Goal: Task Accomplishment & Management: Use online tool/utility

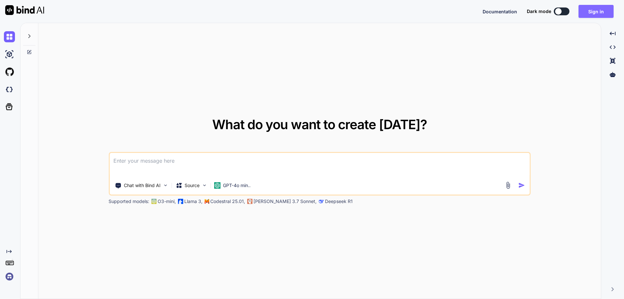
click at [594, 11] on button "Sign in" at bounding box center [595, 11] width 35 height 13
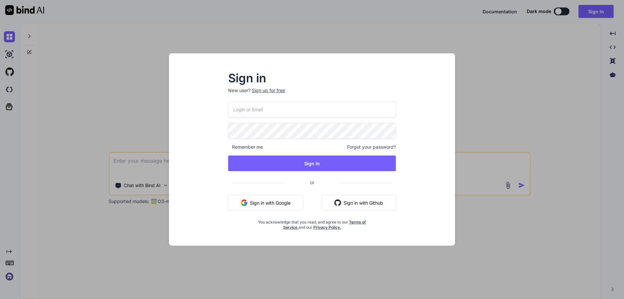
click at [316, 111] on input "email" at bounding box center [312, 109] width 168 height 16
paste input "[EMAIL_ADDRESS][DOMAIN_NAME]"
type input "[EMAIL_ADDRESS][DOMAIN_NAME]"
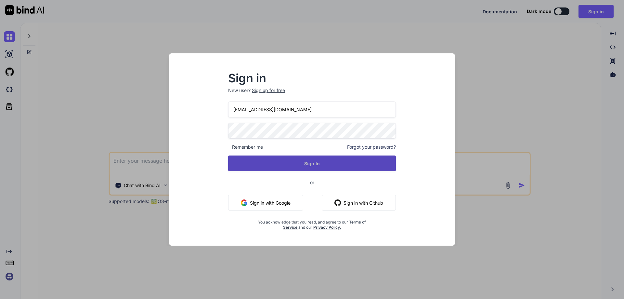
click at [306, 160] on button "Sign In" at bounding box center [312, 163] width 168 height 16
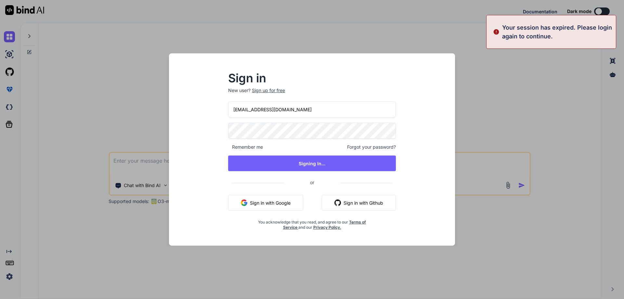
click at [298, 111] on div "What do you want to create [DATE]? Chat with Bind AI Source GPT-4o min.. Suppor…" at bounding box center [319, 161] width 563 height 276
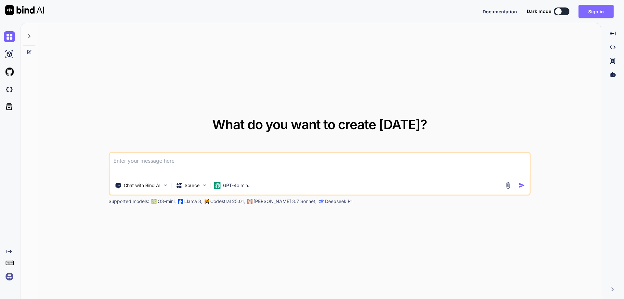
click at [591, 8] on button "Sign in" at bounding box center [595, 11] width 35 height 13
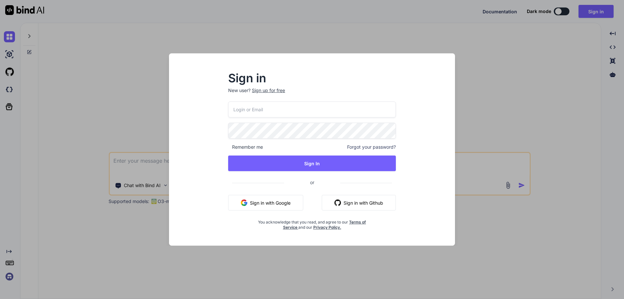
click at [271, 109] on input "email" at bounding box center [312, 109] width 168 height 16
paste input "[EMAIL_ADDRESS][DOMAIN_NAME]"
type input "[EMAIL_ADDRESS][DOMAIN_NAME]"
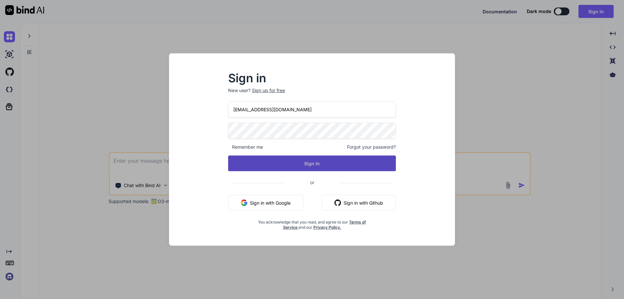
click at [298, 163] on button "Sign In" at bounding box center [312, 163] width 168 height 16
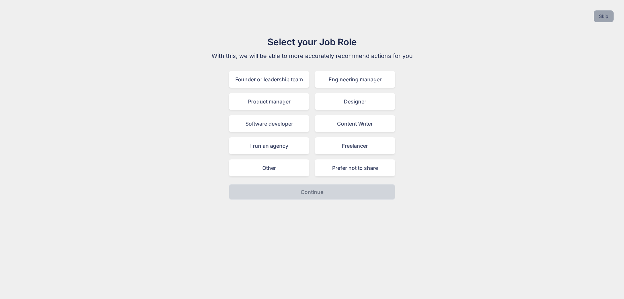
click at [598, 18] on button "Skip" at bounding box center [604, 16] width 20 height 12
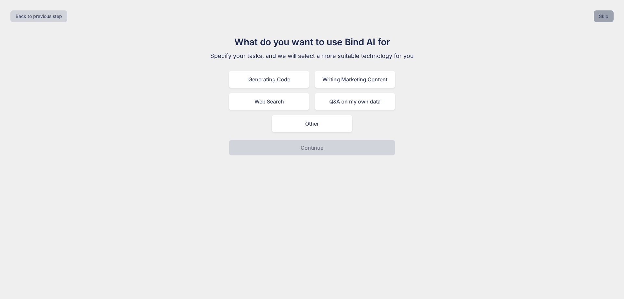
click at [598, 18] on button "Skip" at bounding box center [604, 16] width 20 height 12
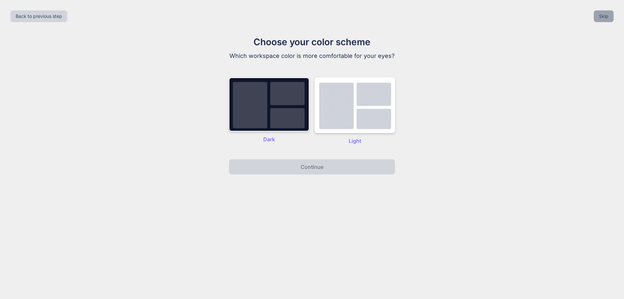
click at [598, 18] on button "Skip" at bounding box center [604, 16] width 20 height 12
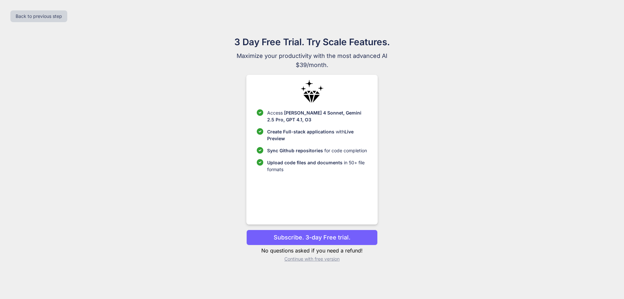
click at [302, 259] on p "Continue with free version" at bounding box center [311, 258] width 131 height 6
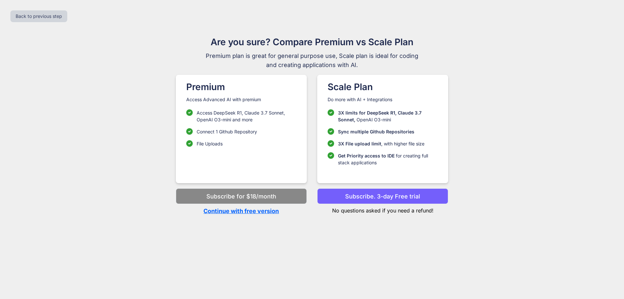
click at [234, 212] on p "Continue with free version" at bounding box center [241, 210] width 131 height 9
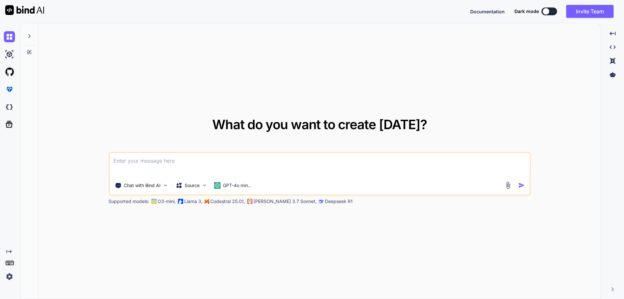
click at [216, 167] on textarea at bounding box center [320, 165] width 420 height 24
type textarea "//do the code review and provide the feedback and suggestions [EMAIL_ADDRESS][D…"
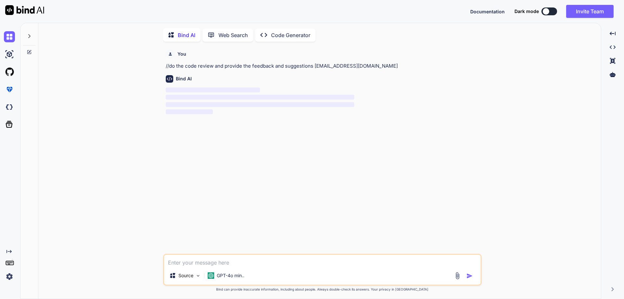
scroll to position [3, 0]
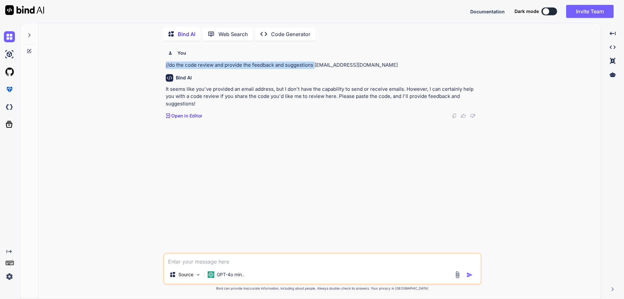
drag, startPoint x: 166, startPoint y: 65, endPoint x: 314, endPoint y: 65, distance: 147.2
click at [314, 65] on p "//do the code review and provide the feedback and suggestions [EMAIL_ADDRESS][D…" at bounding box center [323, 64] width 315 height 7
drag, startPoint x: 313, startPoint y: 66, endPoint x: 160, endPoint y: 65, distance: 152.7
click at [160, 65] on div "You //do the code review and provide the feedback and suggestions [EMAIL_ADDRES…" at bounding box center [322, 172] width 557 height 253
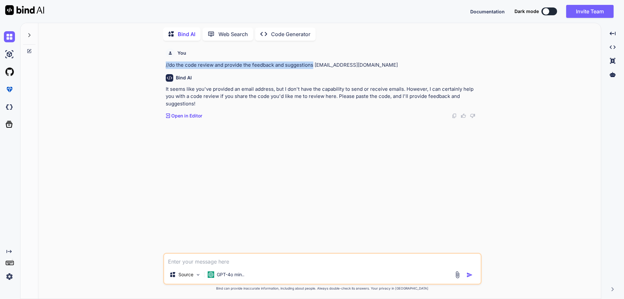
copy p "//do the code review and provide the feedback and suggestions"
click at [198, 263] on textarea at bounding box center [322, 259] width 317 height 12
paste textarea "//do the code review and provide the feedback and suggestions"
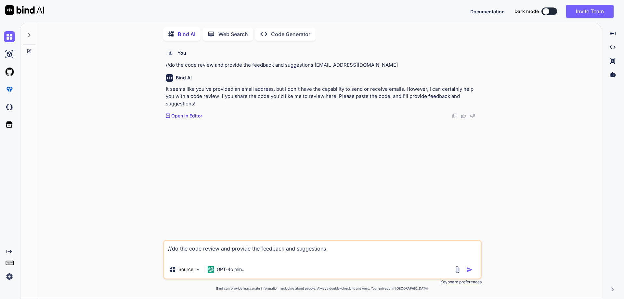
click at [198, 259] on textarea "//do the code review and provide the feedback and suggestions" at bounding box center [322, 249] width 317 height 19
paste textarea "def playbookchatapi(request): if request.method == 'POST': question = request.P…"
type textarea "//do the code review and provide the feedback and suggestions def playbookchata…"
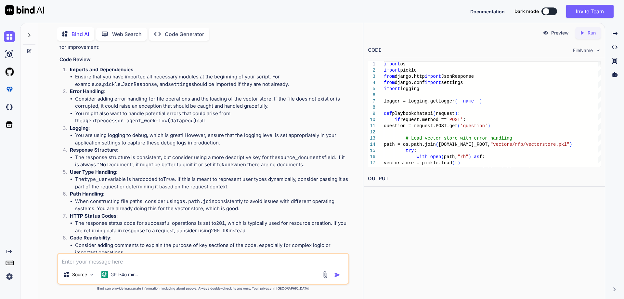
scroll to position [138, 0]
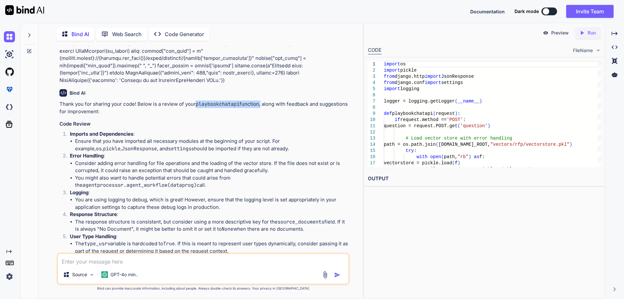
drag, startPoint x: 196, startPoint y: 105, endPoint x: 259, endPoint y: 106, distance: 63.7
click at [259, 106] on p "Thank you for sharing your code! Below is a review of your playbookchatapi func…" at bounding box center [203, 107] width 289 height 15
copy p "playbookchatapi function"
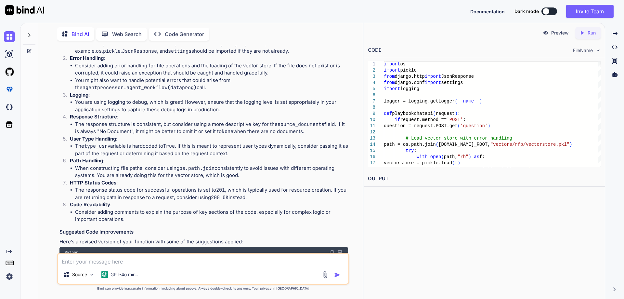
scroll to position [268, 0]
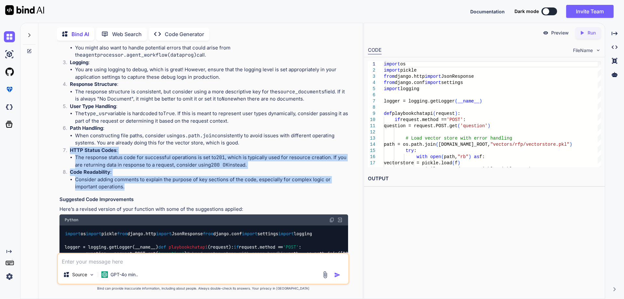
drag, startPoint x: 70, startPoint y: 150, endPoint x: 128, endPoint y: 186, distance: 68.2
click at [128, 186] on ol "Imports and Dependencies : Ensure that you have imported all necessary modules …" at bounding box center [203, 95] width 289 height 190
copy ol "HTTP Status Codes : The response status code for successful operations is set t…"
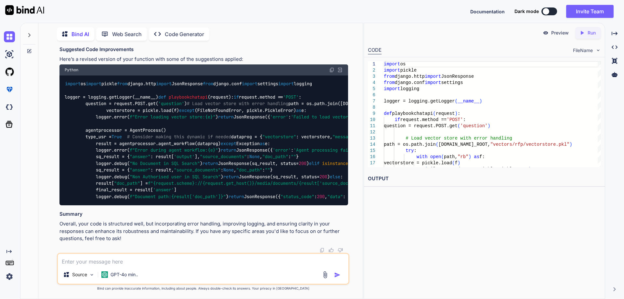
scroll to position [608, 0]
click at [120, 262] on textarea at bounding box center [203, 259] width 291 height 12
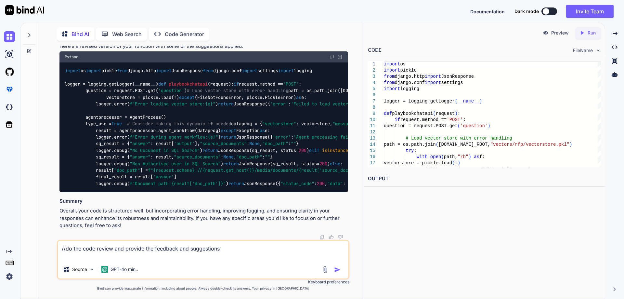
paste textarea "@csrf_exempt def uploadfile(request): if request.method == 'POST': files = requ…"
type textarea "//do the code review and provide the feedback and suggestions @csrf_exempt def …"
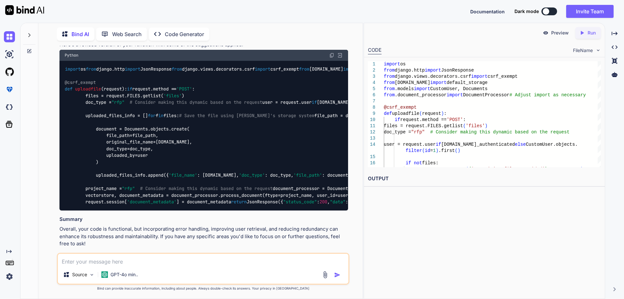
scroll to position [1040, 0]
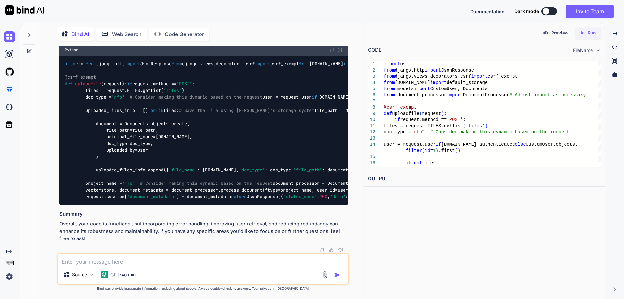
drag, startPoint x: 71, startPoint y: 105, endPoint x: 200, endPoint y: 186, distance: 152.8
copy ol "User Retrieval : You are currently hardcoding the user retrieval with CustomUse…"
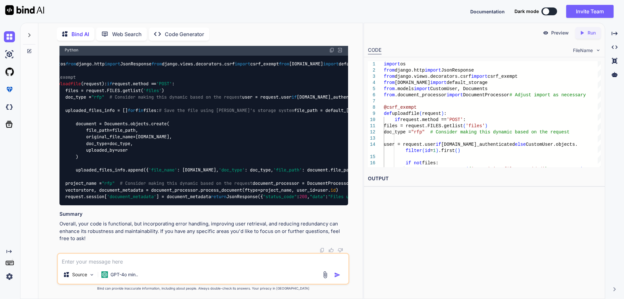
scroll to position [0, 0]
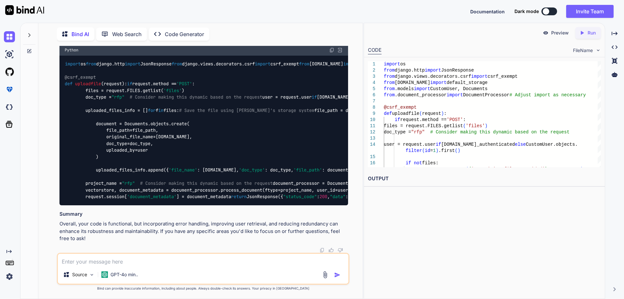
click at [173, 261] on textarea at bounding box center [203, 259] width 291 height 12
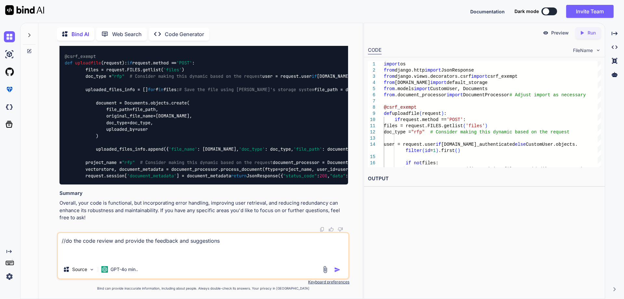
paste textarea "@csrf_exempt def PDFUpload(request): if request.method == 'POST': files = reque…"
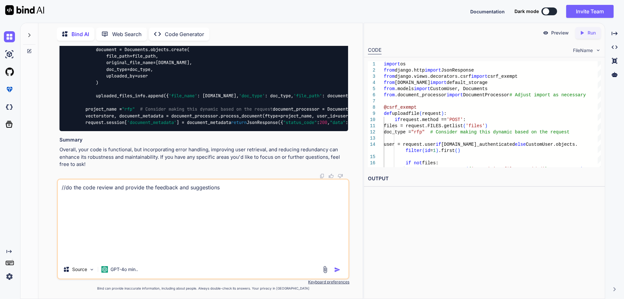
type textarea "//do the code review and provide the feedback and suggestions @csrf_exempt def …"
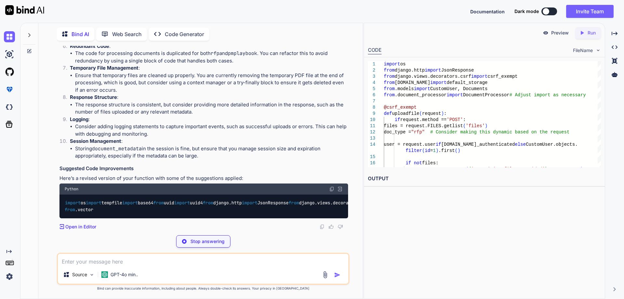
scroll to position [1841, 0]
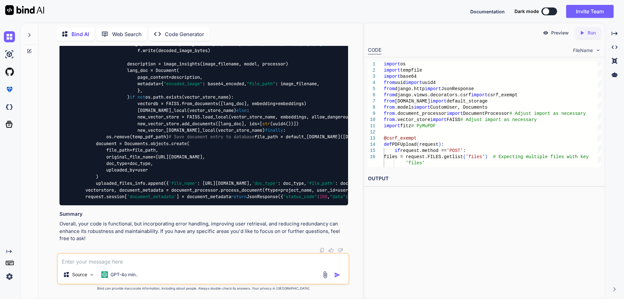
scroll to position [2628, 0]
click at [187, 257] on textarea at bounding box center [203, 259] width 291 height 12
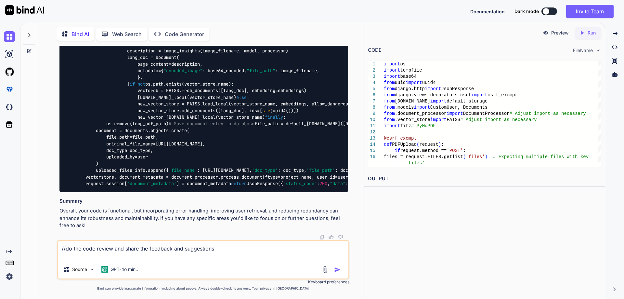
paste textarea "@api_view(['POST']) def delete_documents(request): try: raw_filenames = request…"
type textarea "//do the code review and share the feedback and suggestions @api_view(['POST'])…"
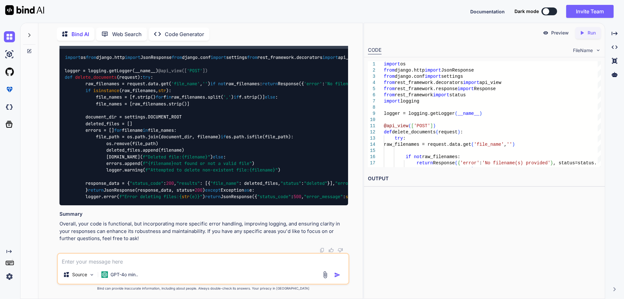
scroll to position [3030, 0]
drag, startPoint x: 70, startPoint y: 97, endPoint x: 112, endPoint y: 120, distance: 48.3
drag, startPoint x: 70, startPoint y: 54, endPoint x: 248, endPoint y: 156, distance: 204.8
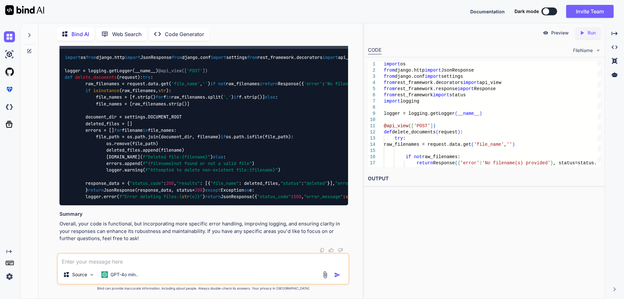
copy ol "Filename Handling : You are currently checking for commas to split the filename…"
